Goal: Check status: Check status

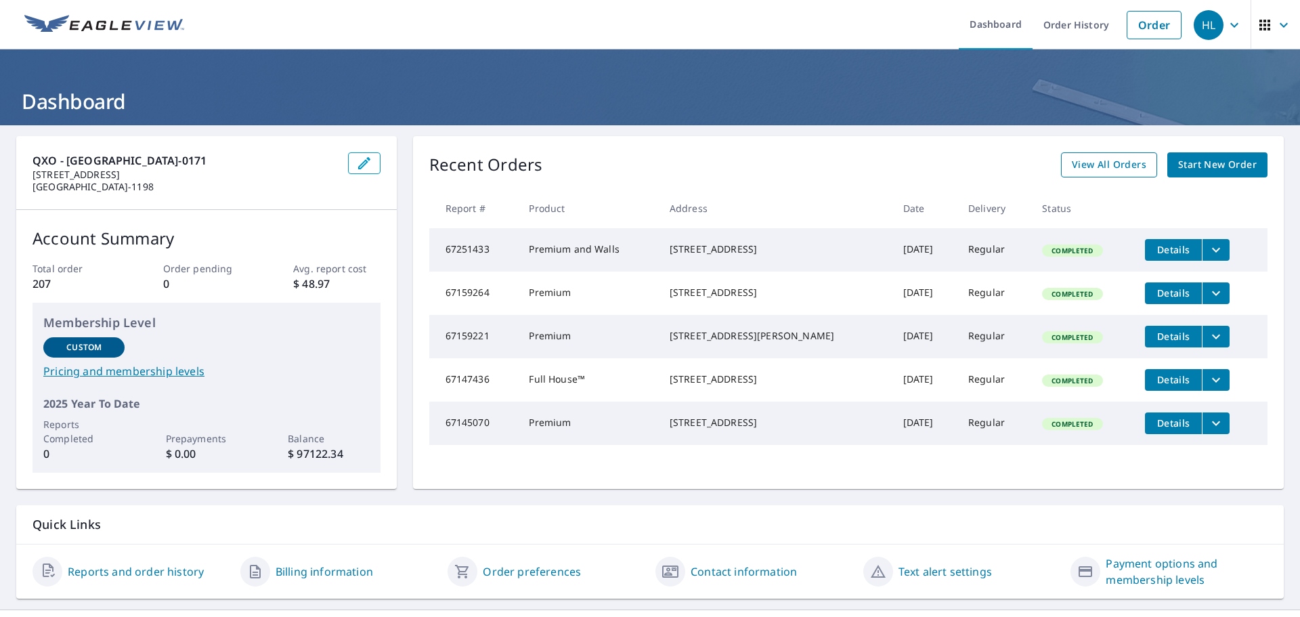
click at [1092, 158] on span "View All Orders" at bounding box center [1109, 164] width 74 height 17
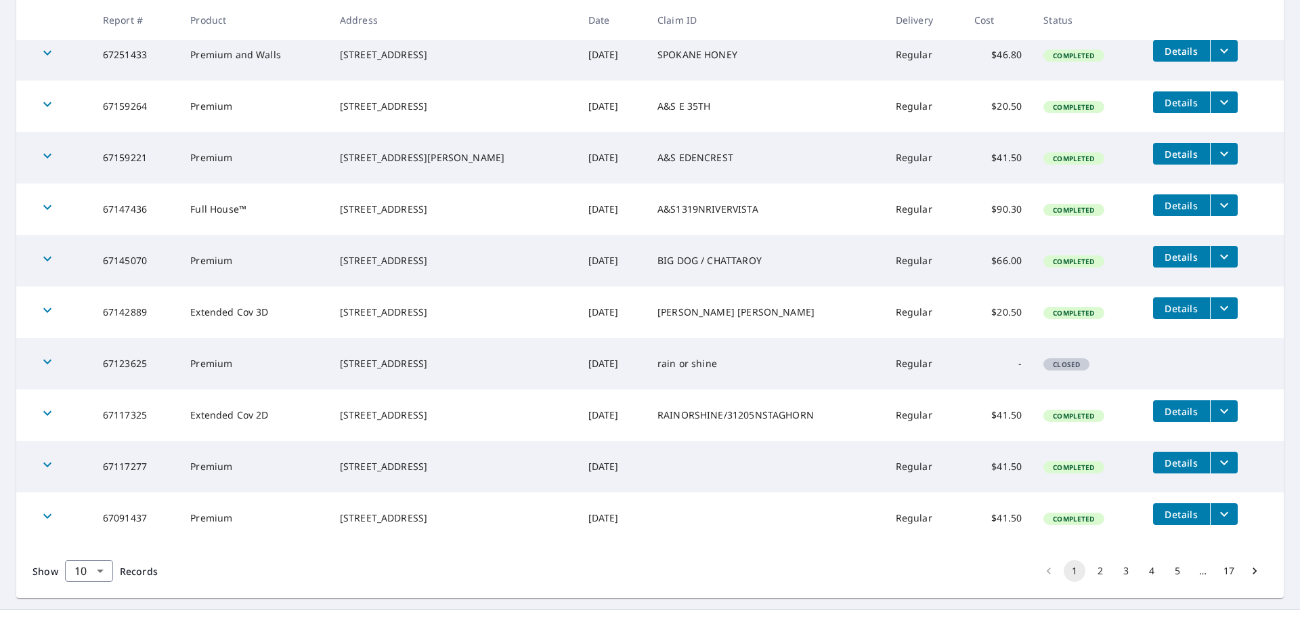
scroll to position [297, 0]
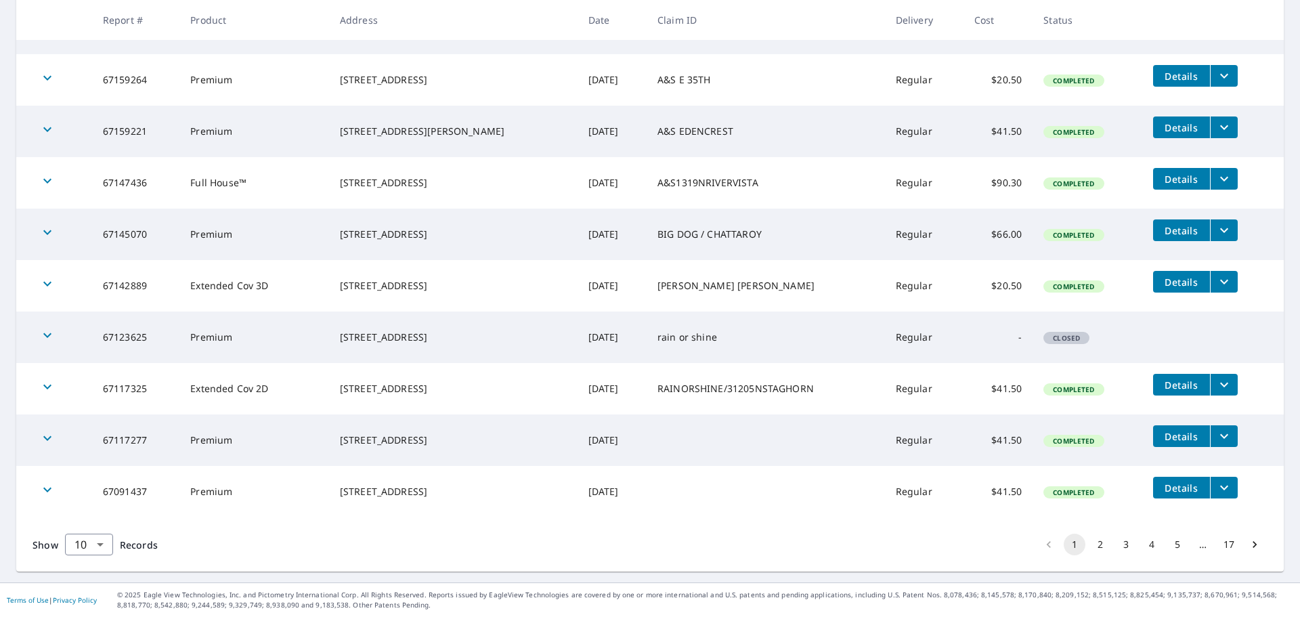
click at [1090, 545] on button "2" at bounding box center [1101, 545] width 22 height 22
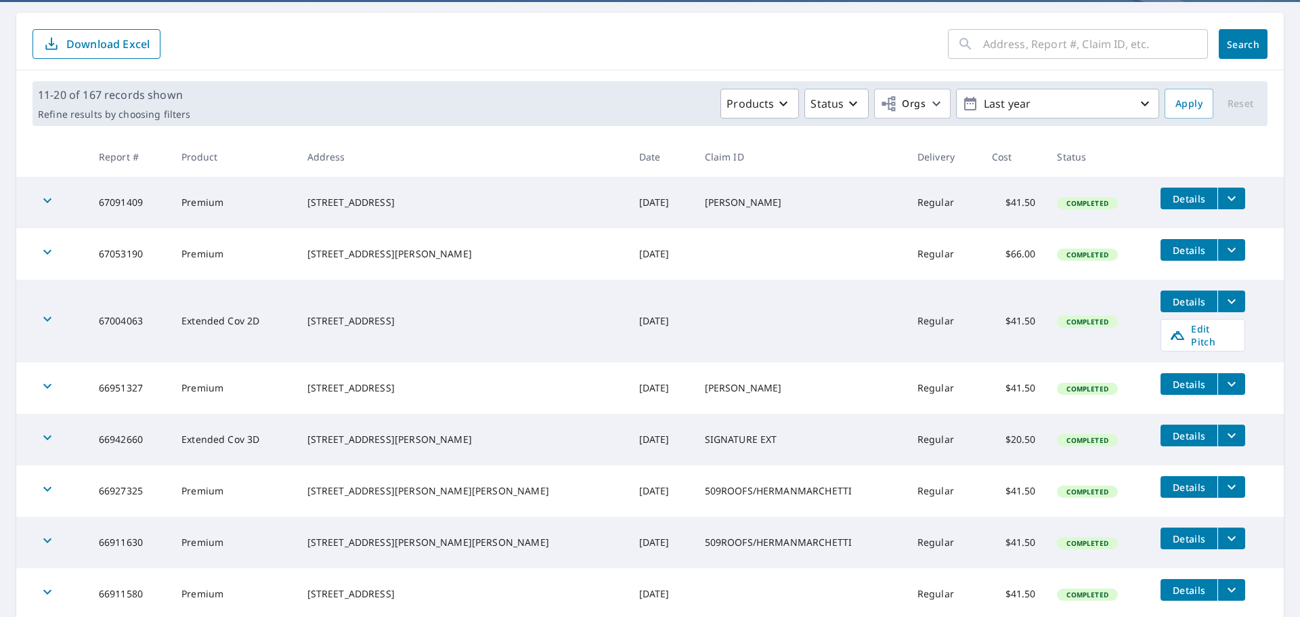
scroll to position [271, 0]
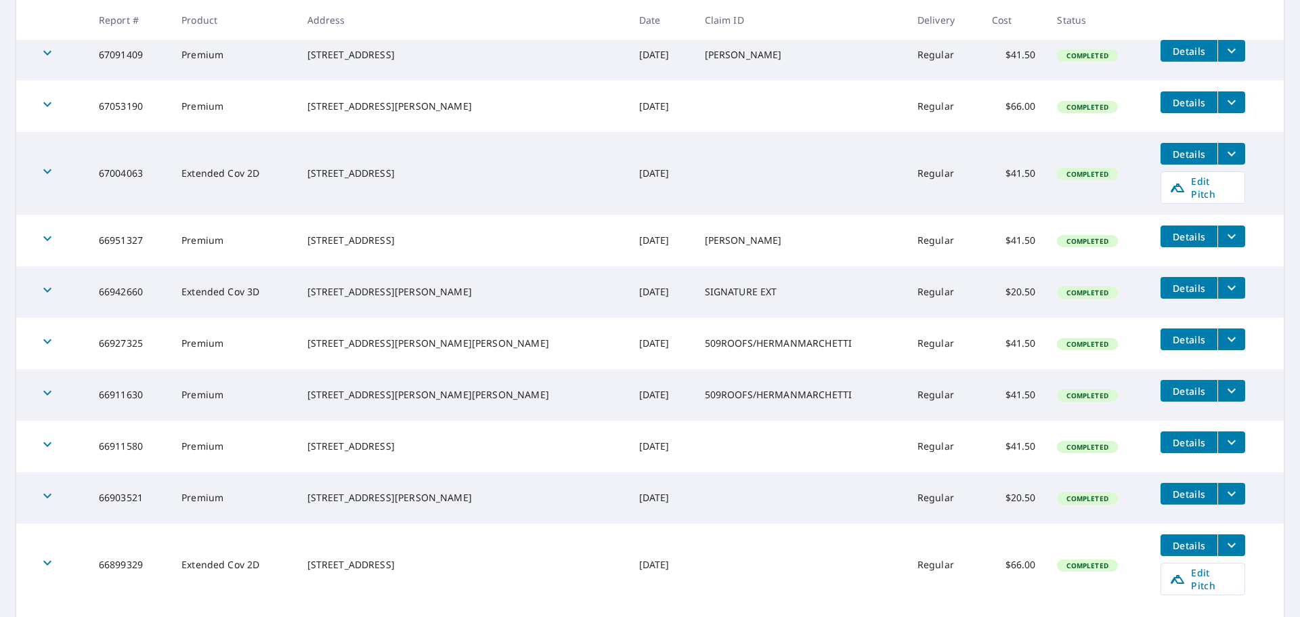
click at [1169, 488] on span "Details" at bounding box center [1189, 494] width 41 height 13
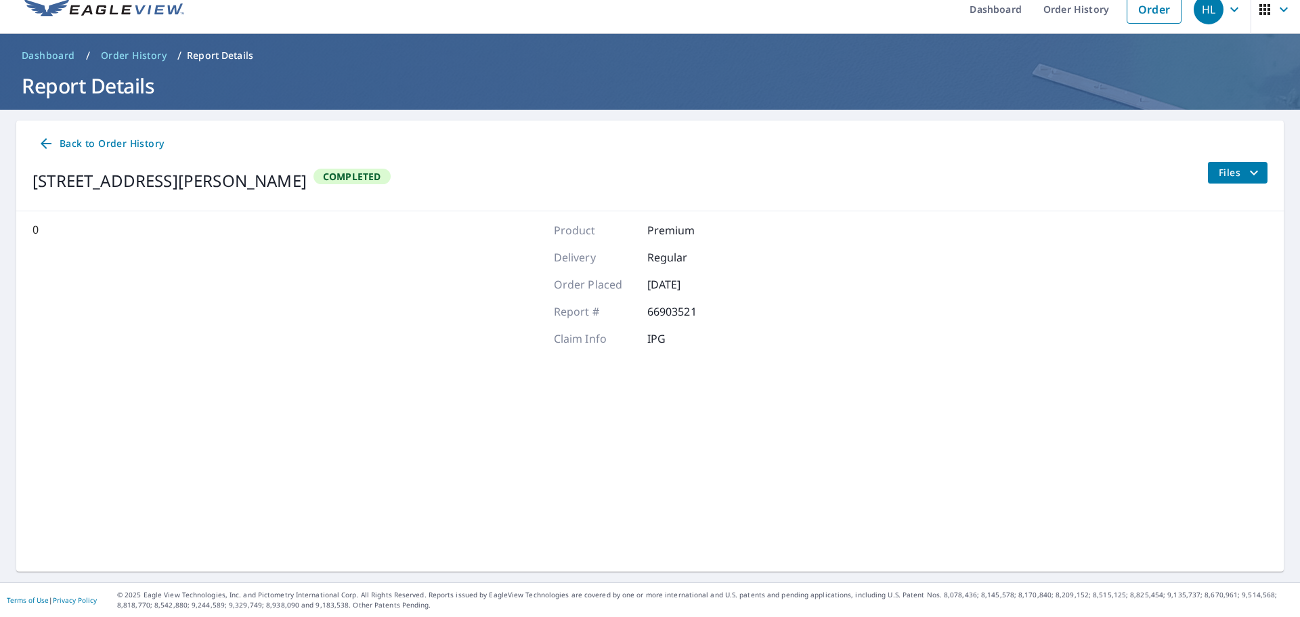
scroll to position [16, 0]
